Goal: Find contact information: Find contact information

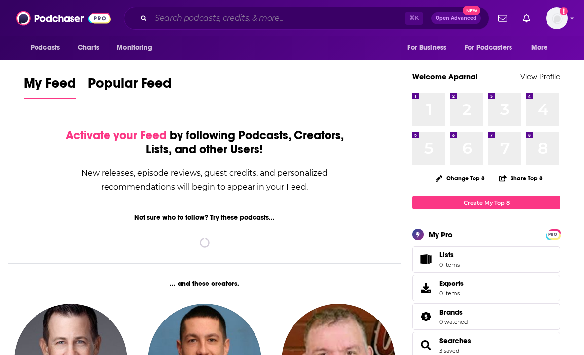
click at [298, 15] on input "Search podcasts, credits, & more..." at bounding box center [278, 18] width 254 height 16
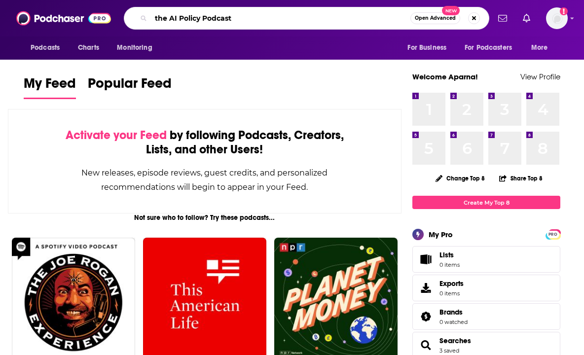
type input "the AI Policy Podcast"
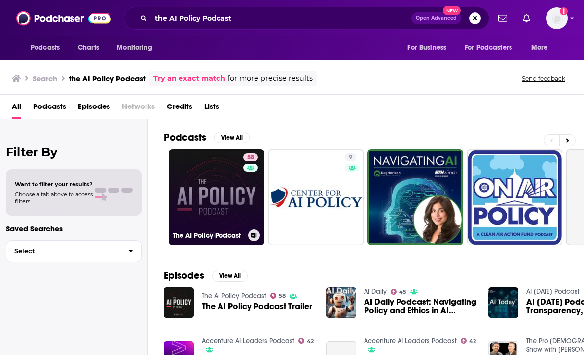
click at [210, 164] on link "58 The AI Policy Podcast" at bounding box center [217, 198] width 96 height 96
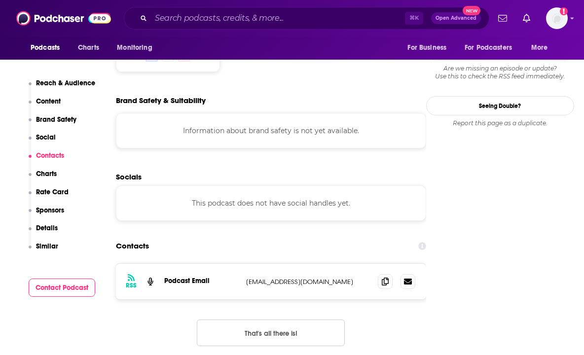
scroll to position [822, 0]
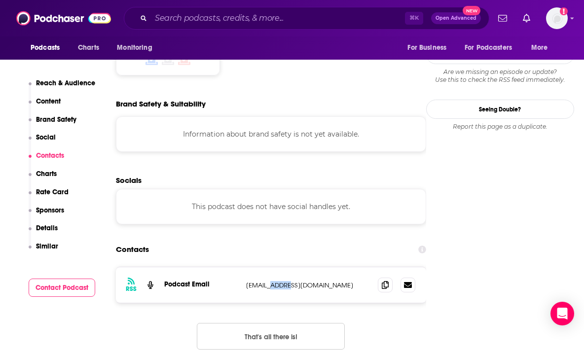
drag, startPoint x: 278, startPoint y: 239, endPoint x: 266, endPoint y: 240, distance: 11.9
click at [266, 281] on p "[EMAIL_ADDRESS][DOMAIN_NAME]" at bounding box center [308, 285] width 124 height 8
copy p "csis."
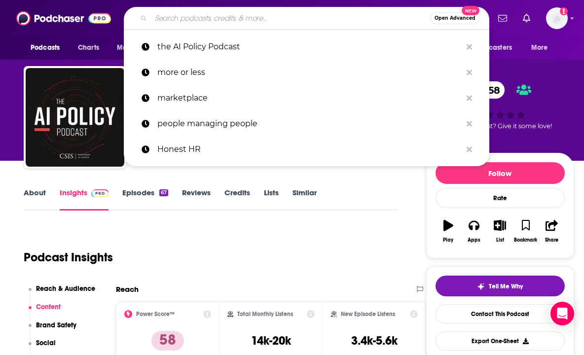
click at [251, 15] on input "Search podcasts, credits, & more..." at bounding box center [290, 18] width 279 height 16
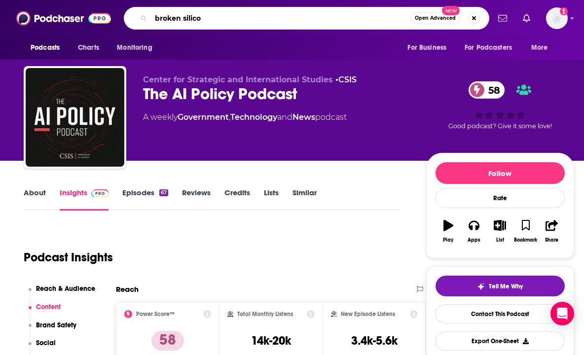
type input "broken silicon"
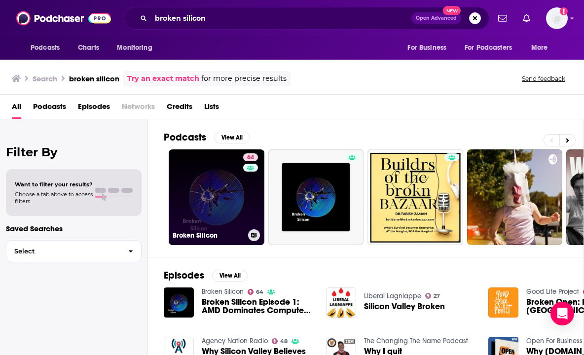
click at [208, 189] on link "64 Broken Silicon" at bounding box center [217, 198] width 96 height 96
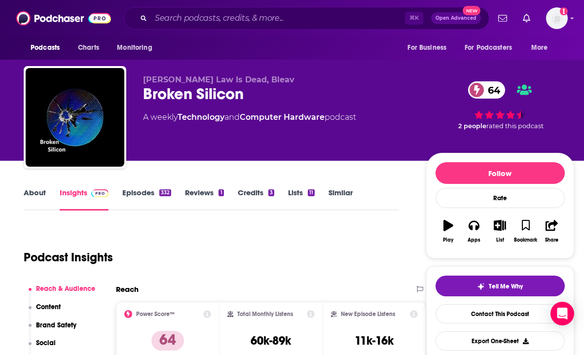
click at [459, 230] on button "Play" at bounding box center [449, 232] width 26 height 36
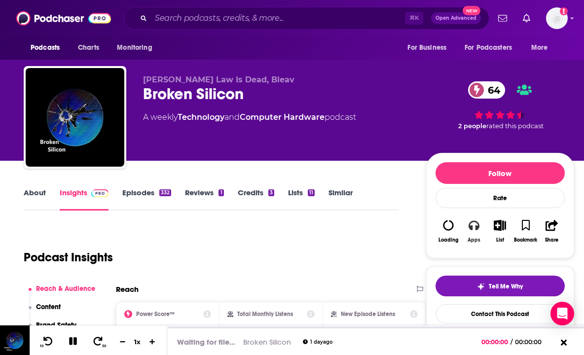
click at [472, 225] on icon "button" at bounding box center [474, 225] width 11 height 11
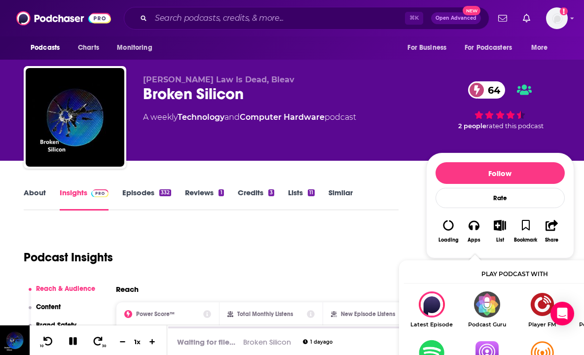
click at [485, 344] on img "Show Listen On dropdown" at bounding box center [486, 353] width 55 height 26
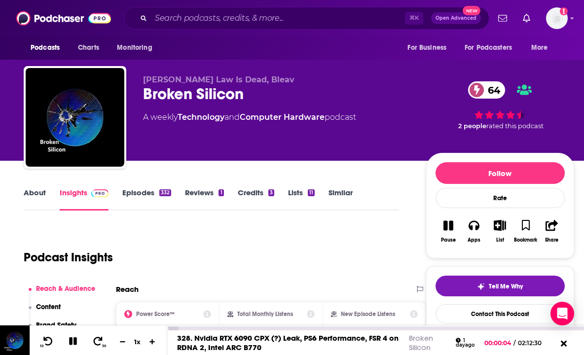
click at [69, 338] on icon at bounding box center [73, 341] width 11 height 9
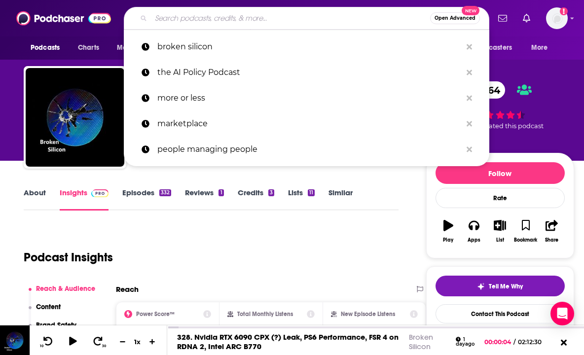
click at [221, 15] on input "Search podcasts, credits, & more..." at bounding box center [290, 18] width 279 height 16
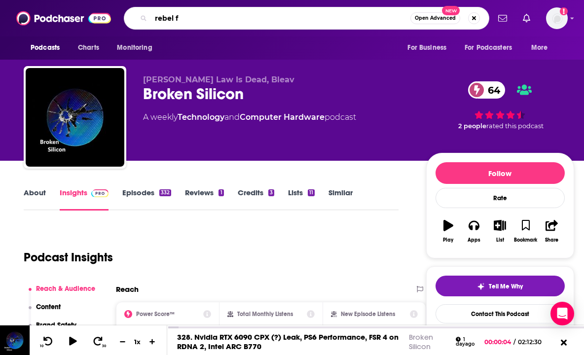
type input "rebel fm"
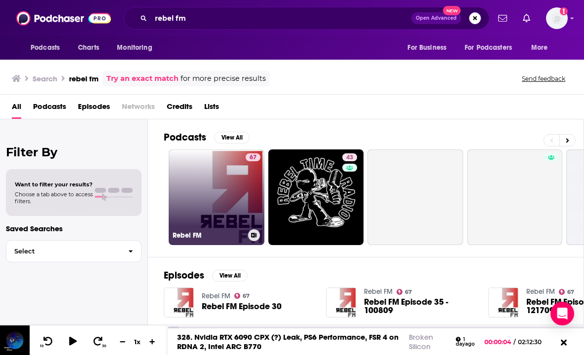
click at [196, 172] on link "67 Rebel FM" at bounding box center [217, 198] width 96 height 96
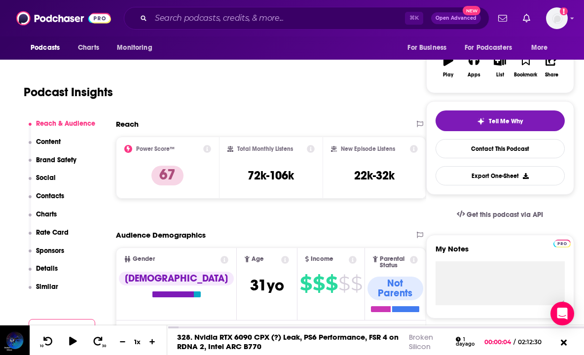
scroll to position [125, 0]
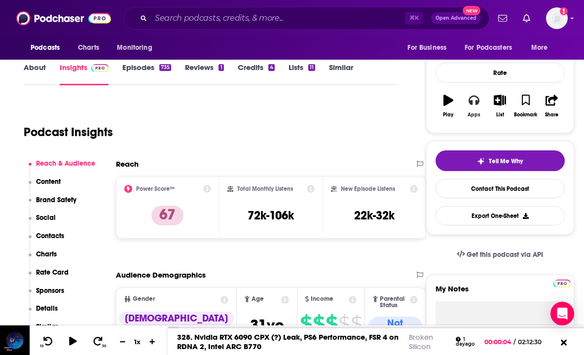
click at [473, 106] on icon "button" at bounding box center [474, 100] width 11 height 11
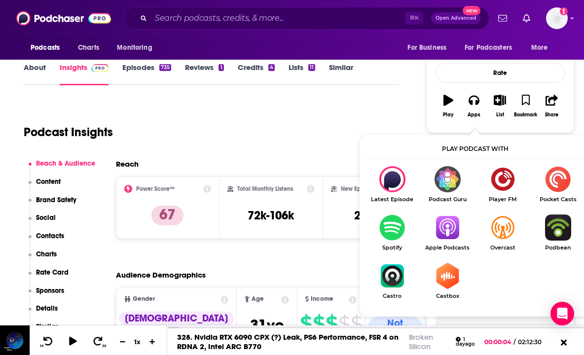
click at [451, 231] on img "Show Listen On dropdown" at bounding box center [447, 228] width 55 height 26
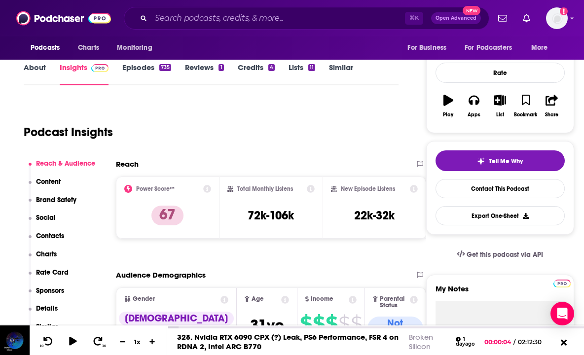
click at [213, 33] on div "Podcasts Charts Monitoring ⌘ K Open Advanced New For Business For Podcasters Mo…" at bounding box center [292, 18] width 584 height 37
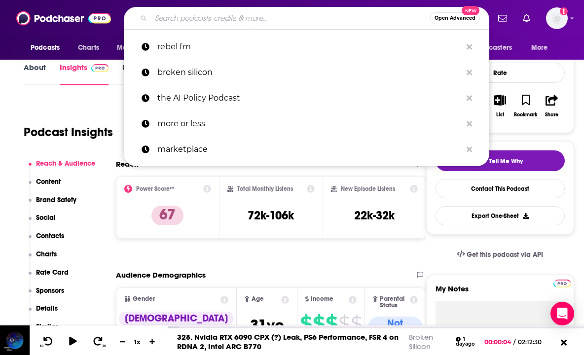
click at [213, 22] on input "Search podcasts, credits, & more..." at bounding box center [290, 18] width 279 height 16
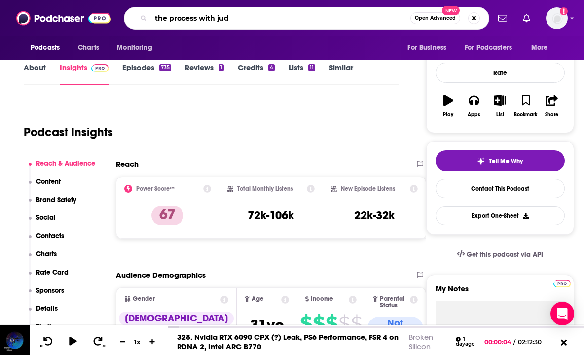
type input "the process with [PERSON_NAME]"
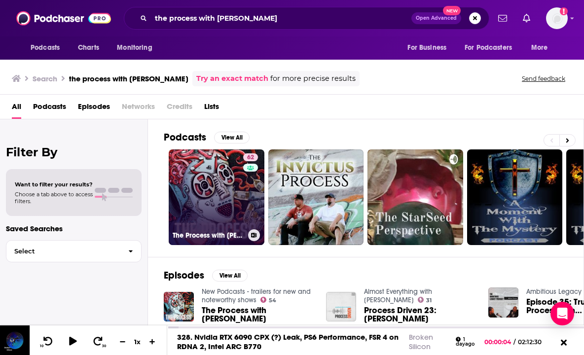
click at [211, 197] on link "62 The Process with [PERSON_NAME]" at bounding box center [217, 198] width 96 height 96
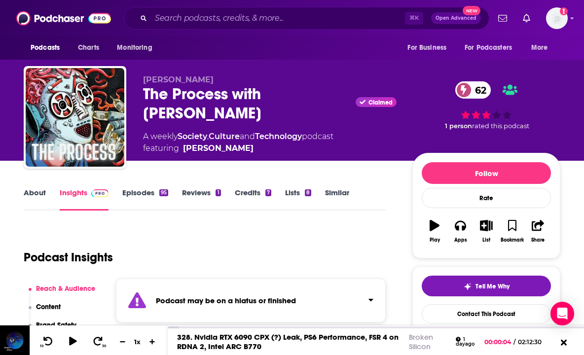
scroll to position [133, 0]
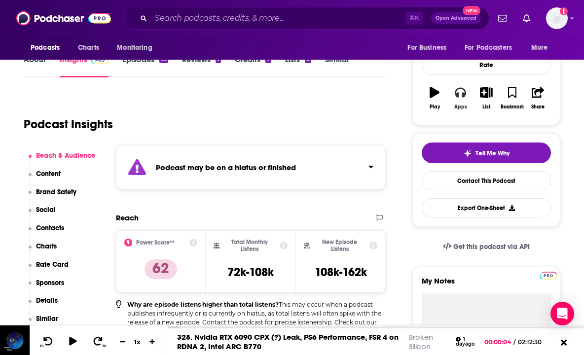
click at [456, 97] on icon "button" at bounding box center [460, 92] width 11 height 11
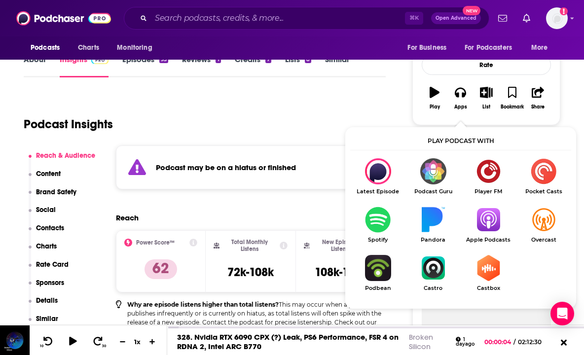
click at [486, 219] on img "Show Listen On dropdown" at bounding box center [488, 220] width 55 height 26
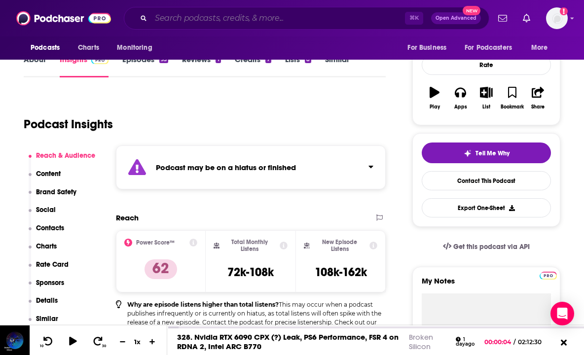
click at [230, 13] on input "Search podcasts, credits, & more..." at bounding box center [278, 18] width 254 height 16
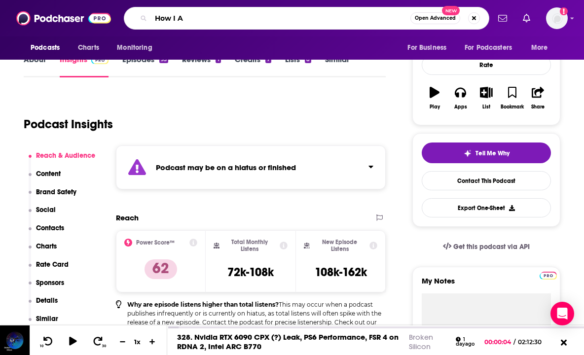
type input "How I AI"
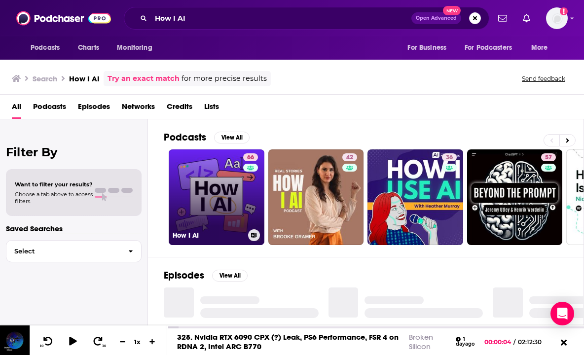
click at [207, 164] on link "66 How I AI" at bounding box center [217, 198] width 96 height 96
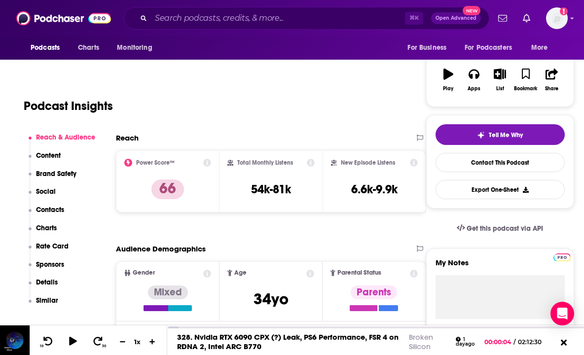
scroll to position [159, 0]
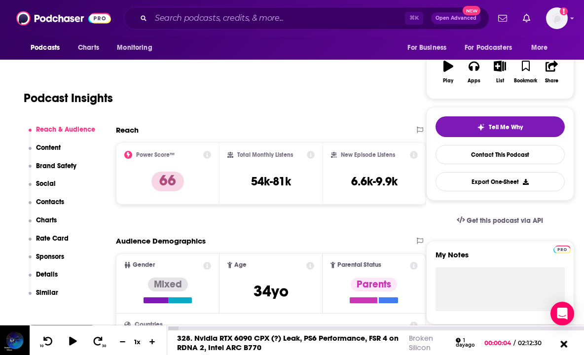
click at [567, 342] on icon at bounding box center [564, 344] width 12 height 10
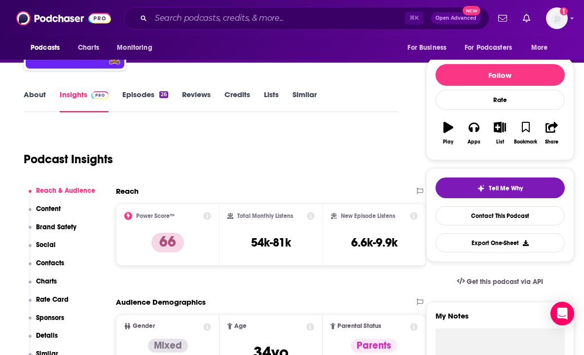
scroll to position [100, 0]
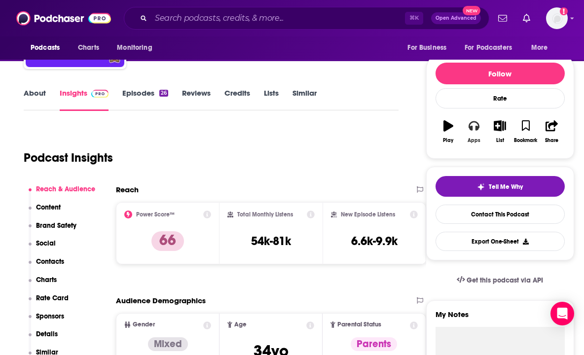
click at [476, 126] on icon "button" at bounding box center [474, 125] width 11 height 11
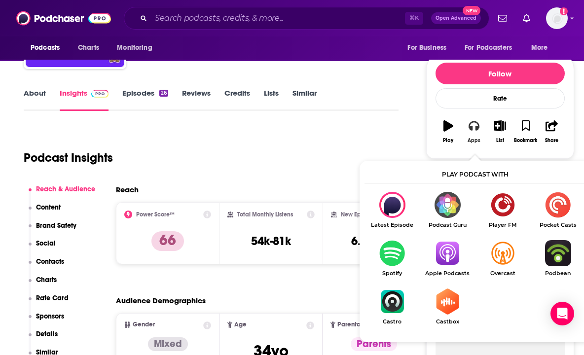
click at [475, 128] on icon "button" at bounding box center [474, 125] width 11 height 11
click at [449, 254] on img "Show Listen On dropdown" at bounding box center [447, 253] width 55 height 26
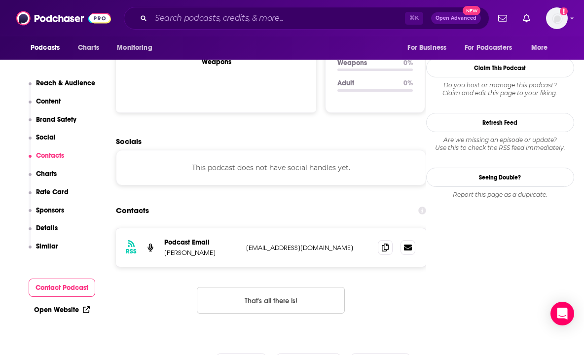
scroll to position [887, 0]
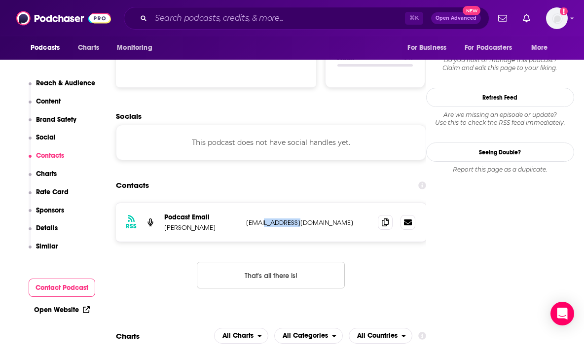
drag, startPoint x: 309, startPoint y: 223, endPoint x: 266, endPoint y: 223, distance: 42.4
click at [266, 223] on p "[EMAIL_ADDRESS][DOMAIN_NAME]" at bounding box center [308, 223] width 124 height 8
copy p "[DOMAIN_NAME]"
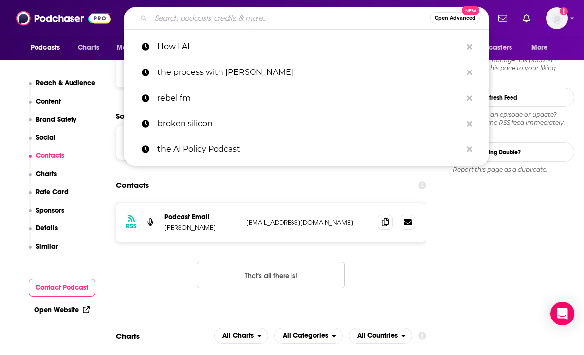
click at [245, 24] on input "Search podcasts, credits, & more..." at bounding box center [290, 18] width 279 height 16
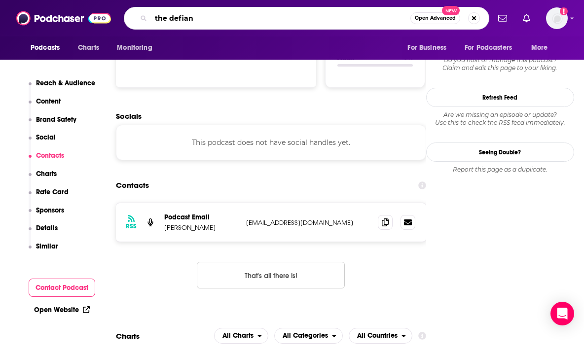
type input "the defiant"
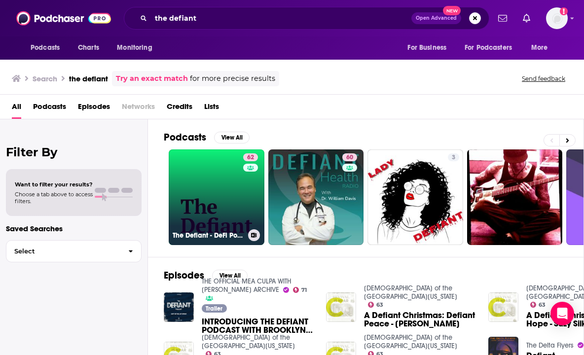
click at [225, 167] on link "62 The Defiant - DeFi Podcast" at bounding box center [217, 198] width 96 height 96
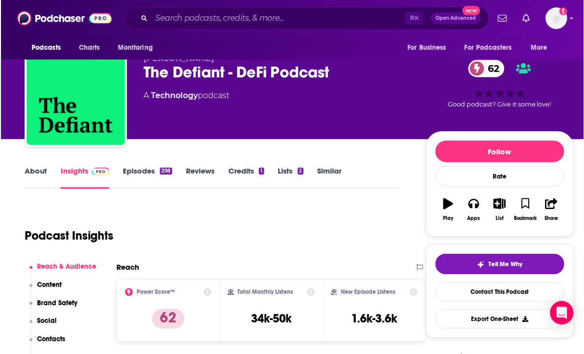
scroll to position [9, 0]
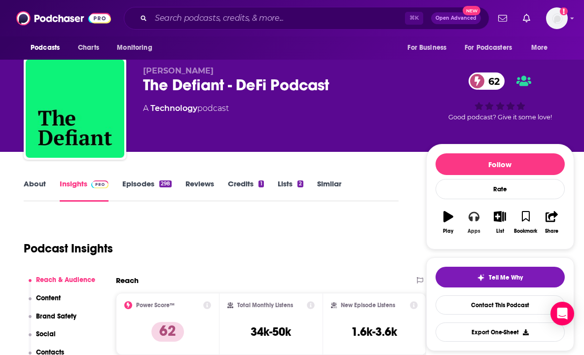
click at [469, 211] on button "Apps" at bounding box center [474, 223] width 26 height 36
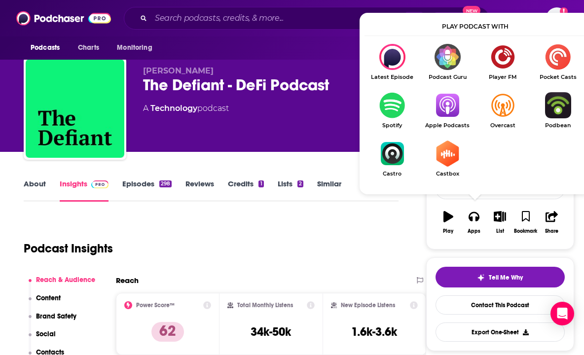
click at [451, 107] on img "Show Listen On dropdown" at bounding box center [447, 105] width 55 height 26
